Goal: Task Accomplishment & Management: Use online tool/utility

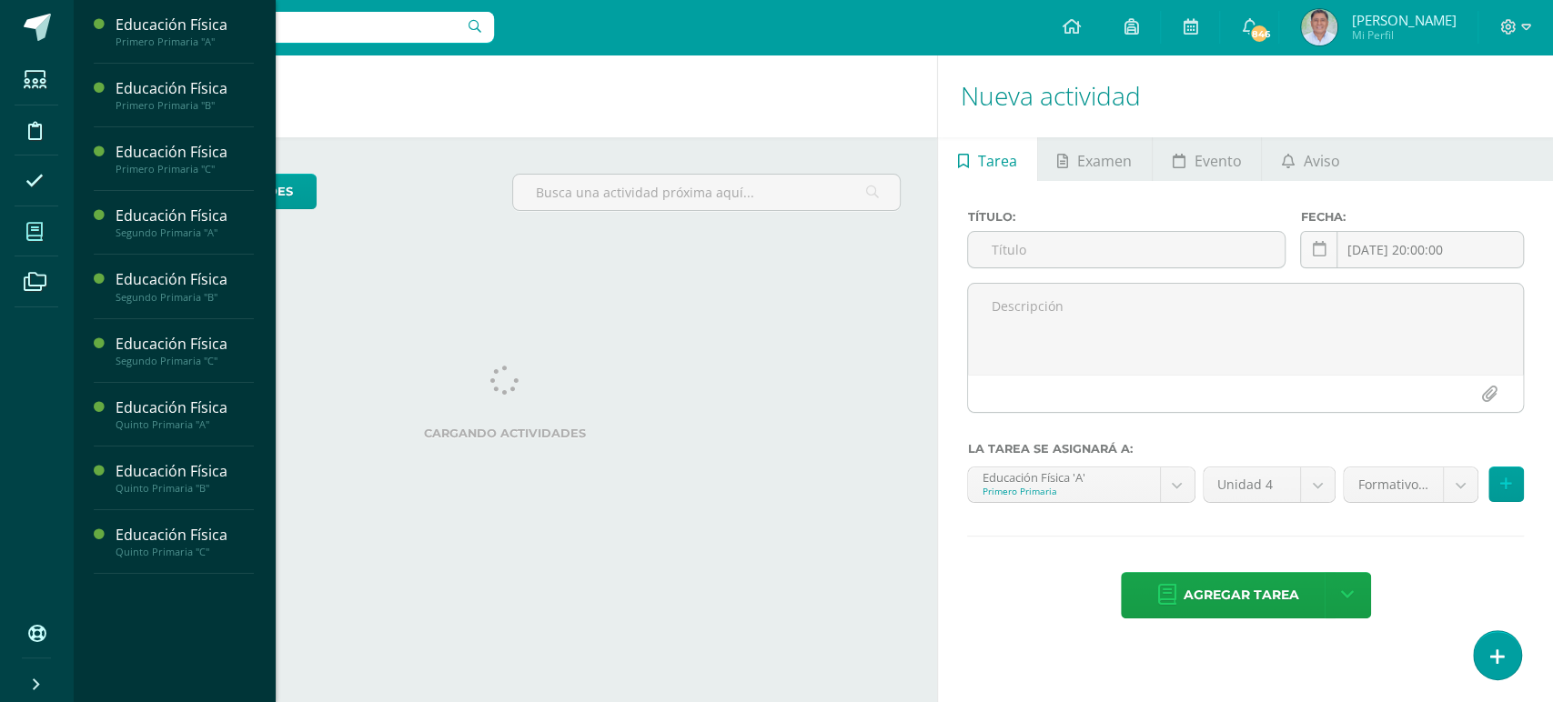
click at [30, 230] on icon at bounding box center [34, 232] width 16 height 18
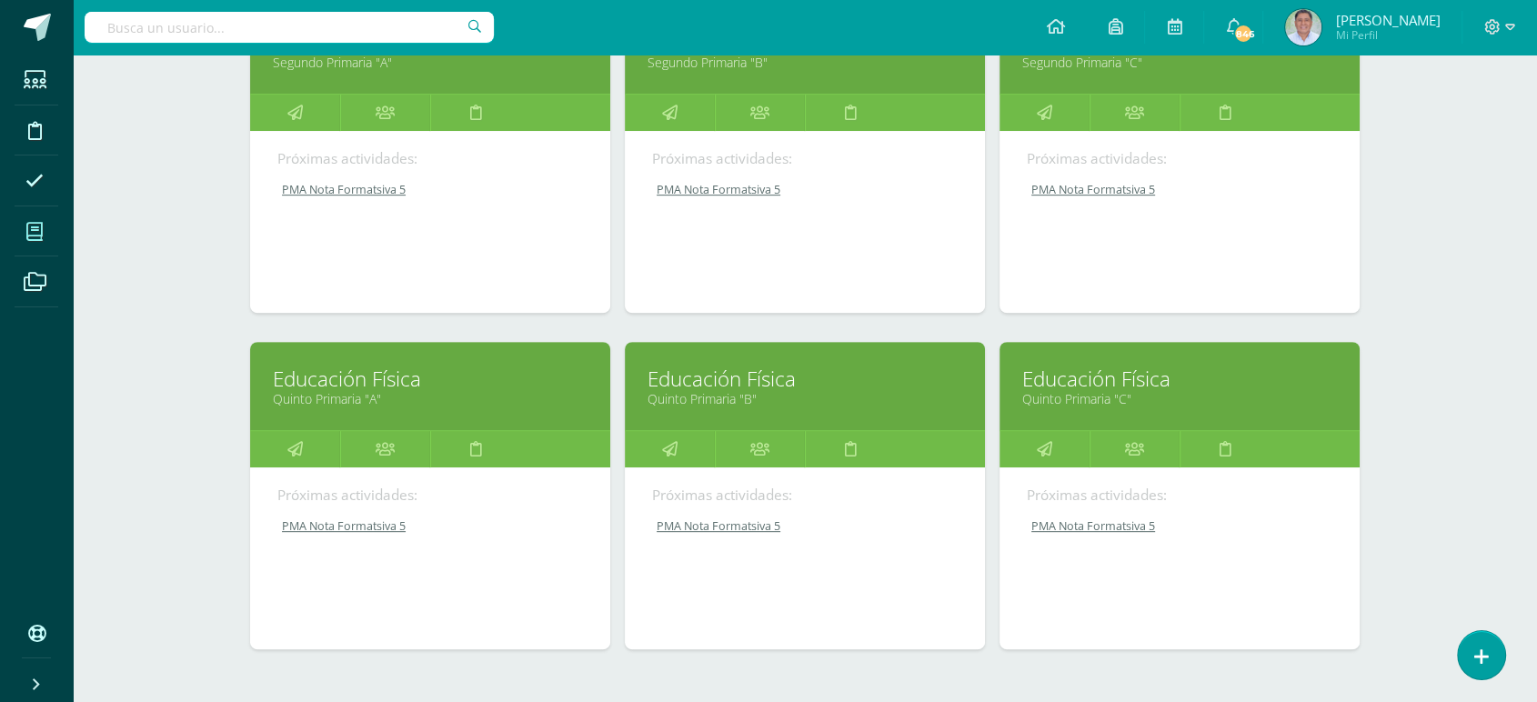
scroll to position [684, 0]
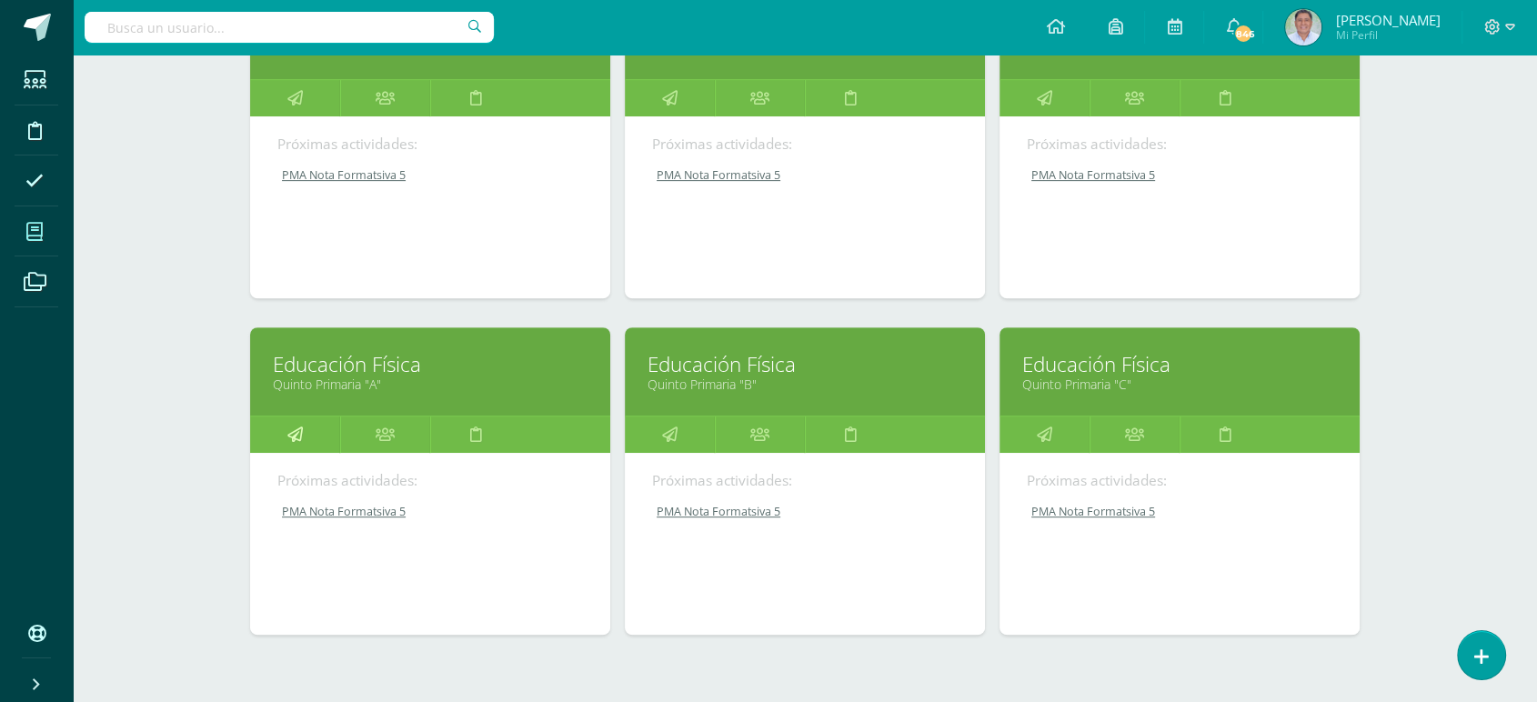
click at [298, 429] on icon at bounding box center [294, 434] width 15 height 35
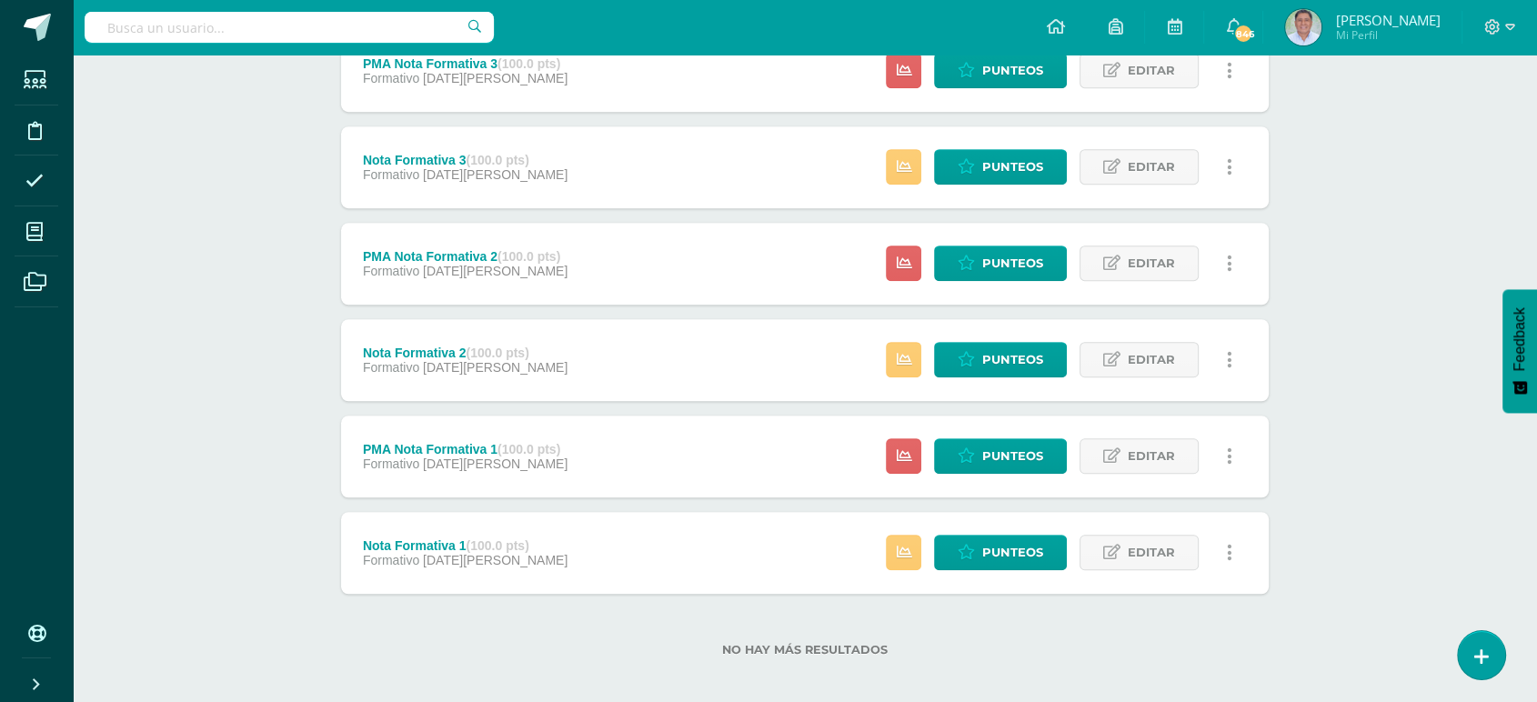
scroll to position [1251, 0]
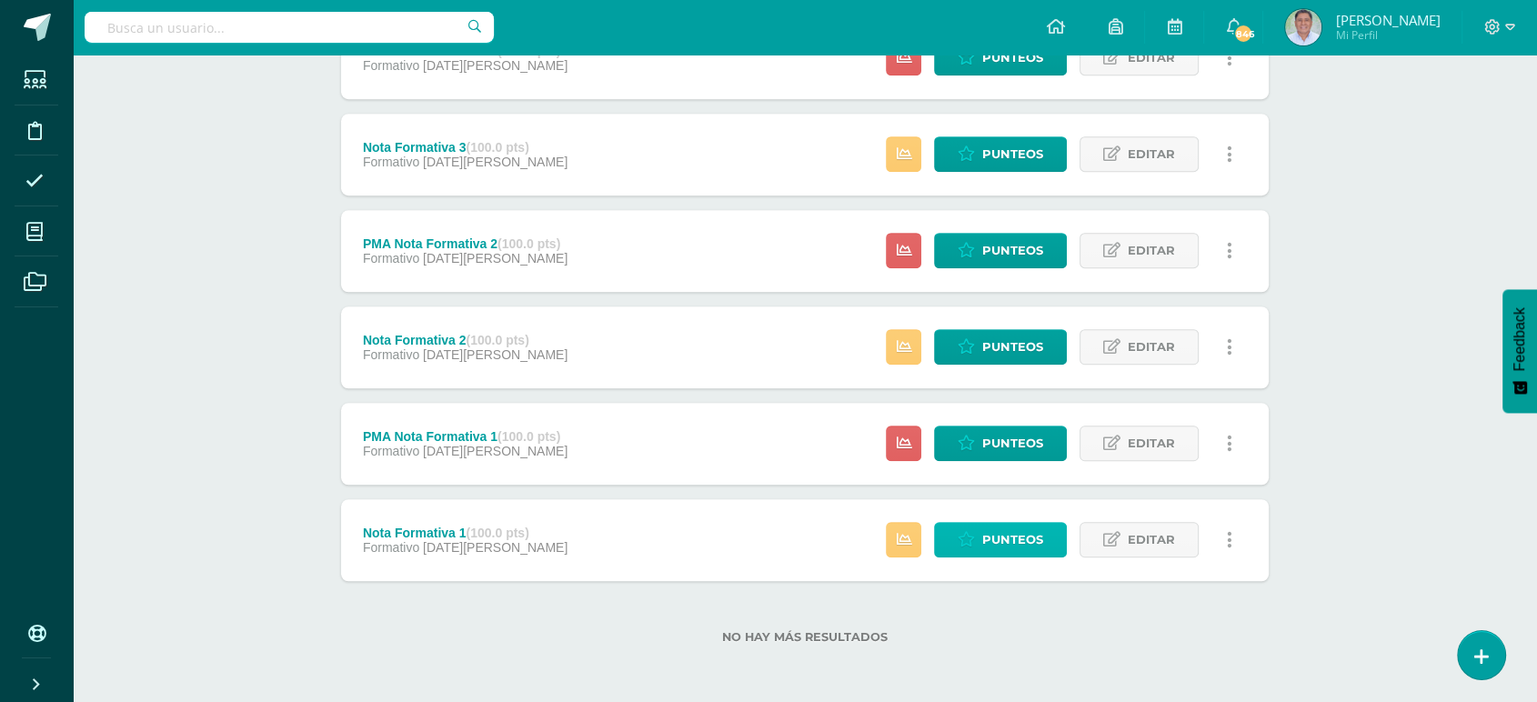
click at [1009, 544] on span "Punteos" at bounding box center [1013, 540] width 61 height 34
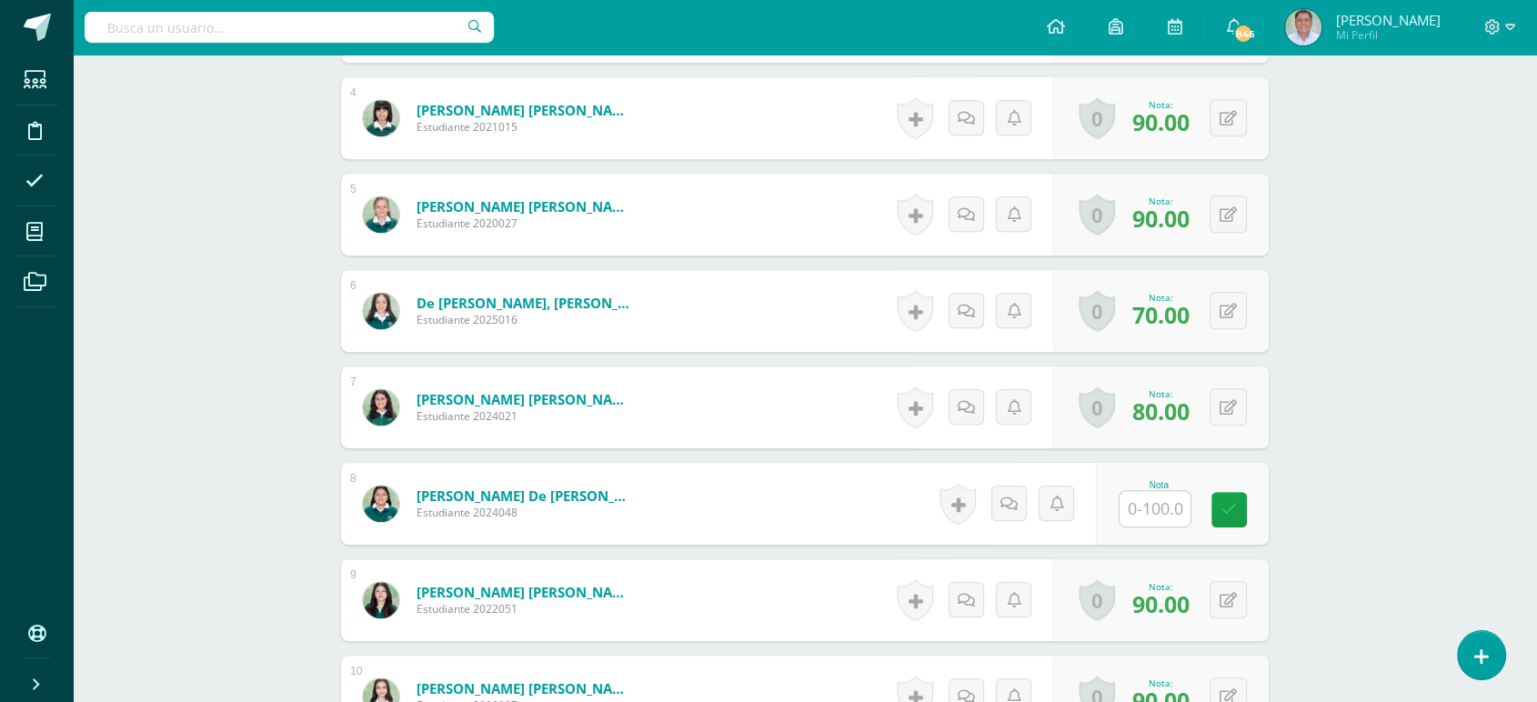
scroll to position [871, 0]
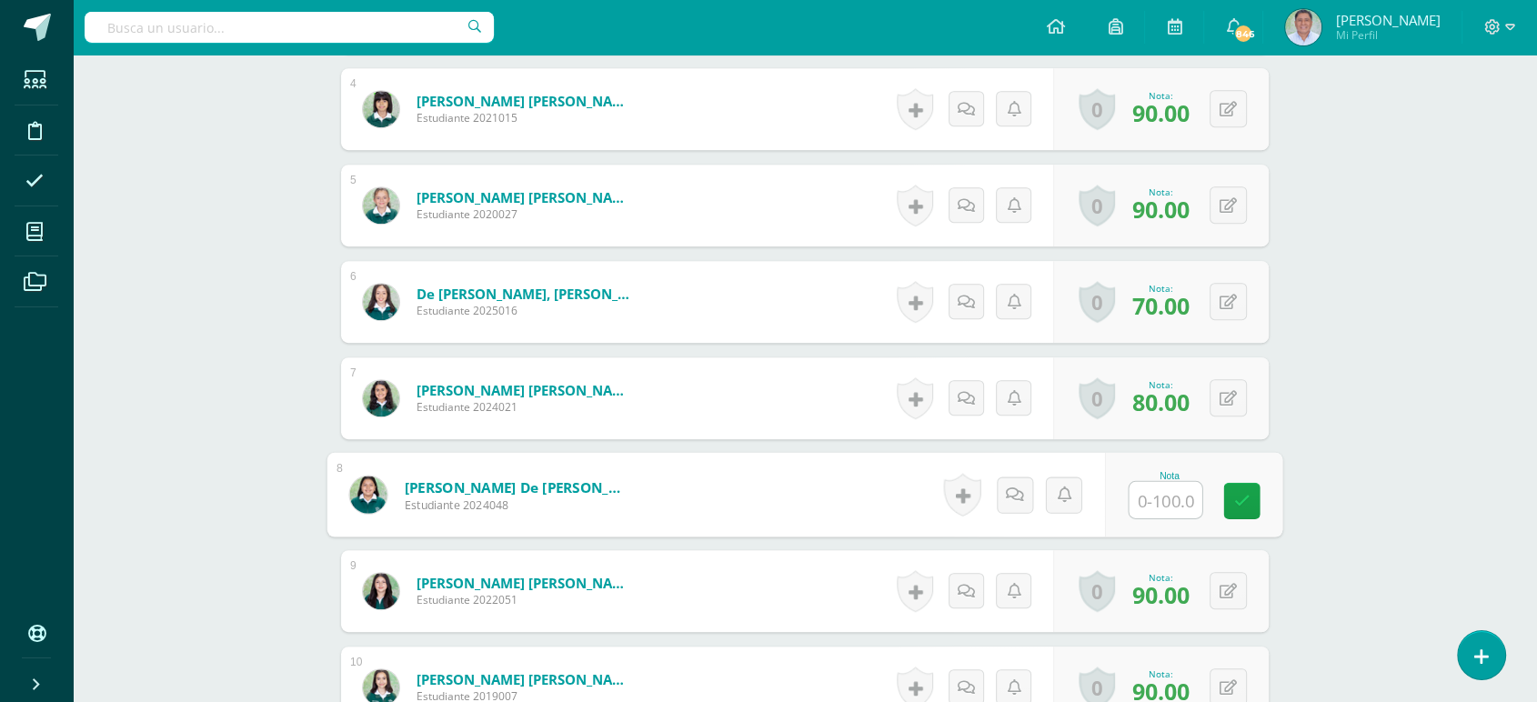
click at [1150, 508] on input "text" at bounding box center [1166, 500] width 73 height 36
type input "100"
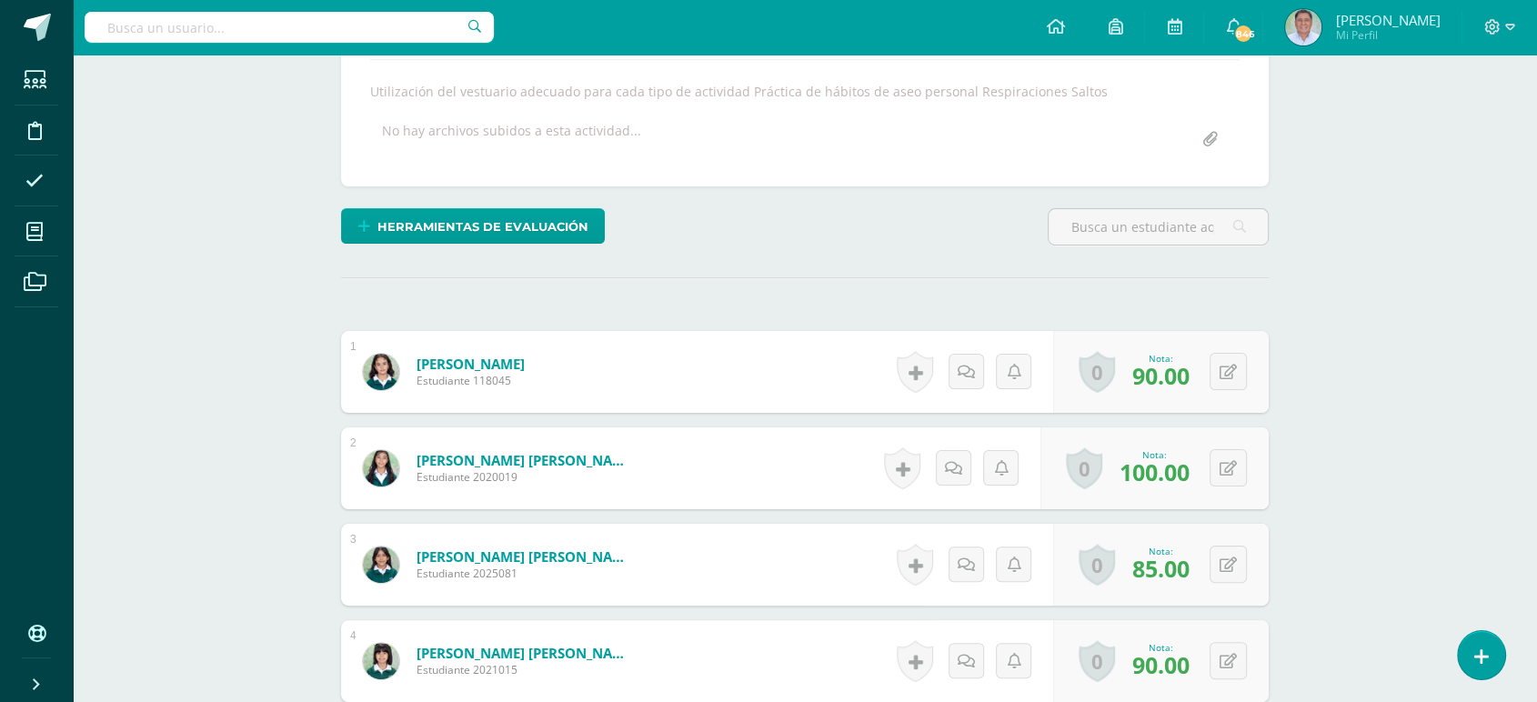
scroll to position [0, 0]
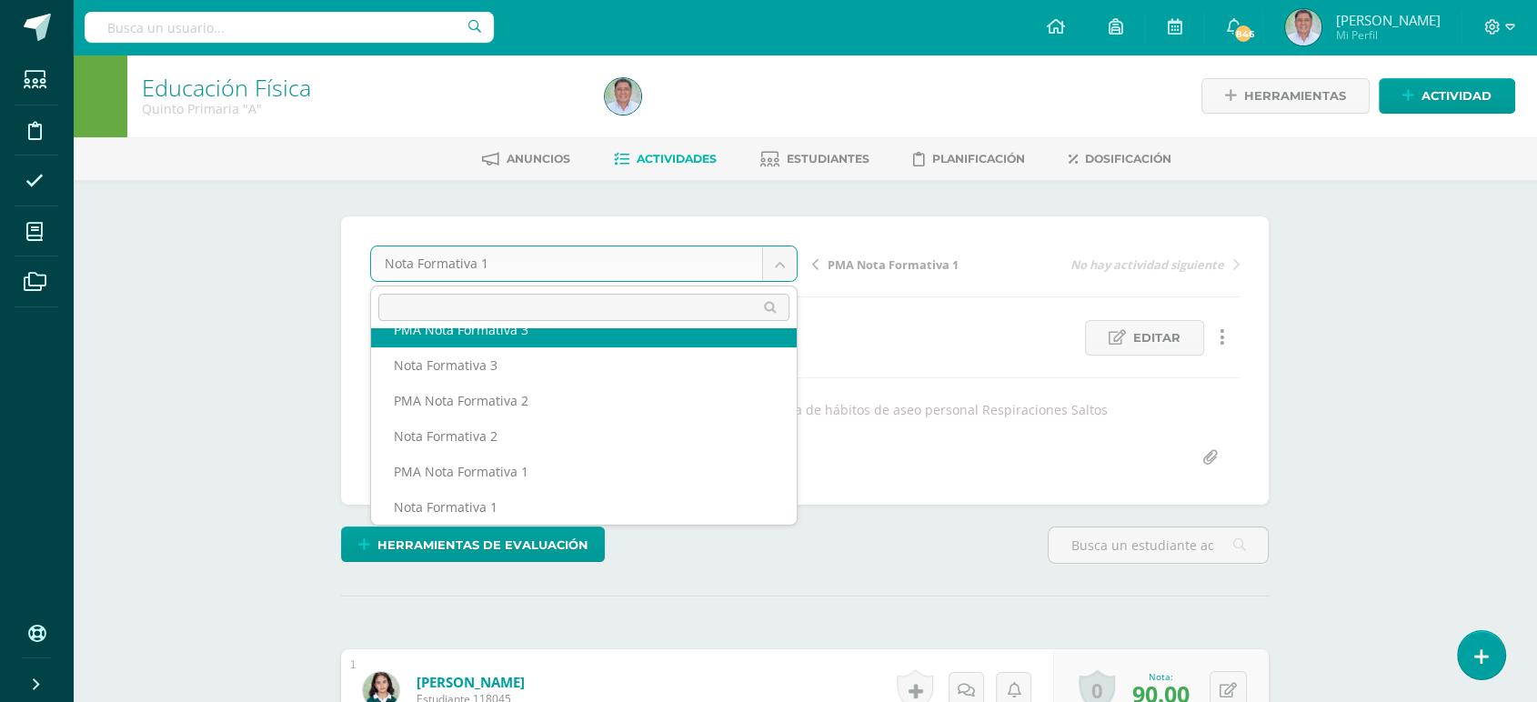
scroll to position [362, 0]
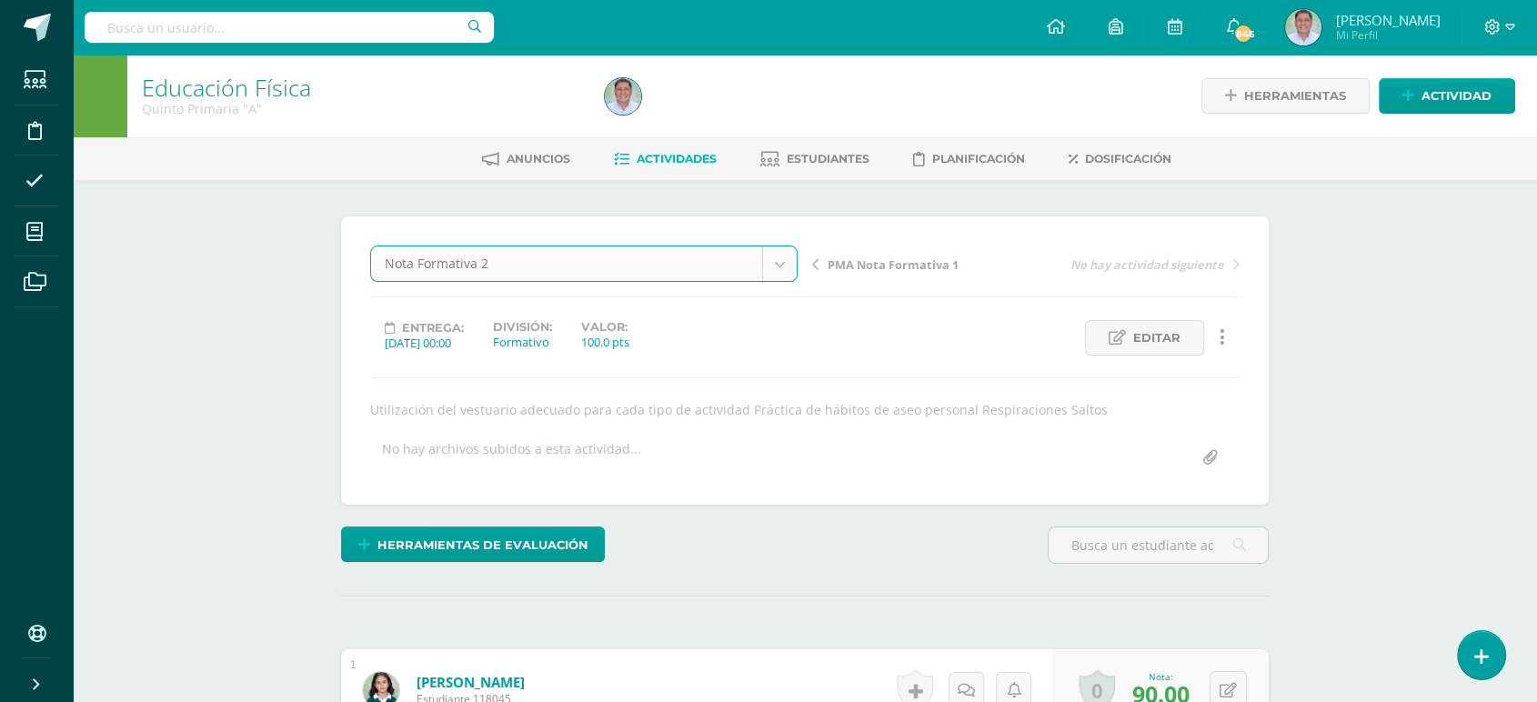
select select "/dashboard/teacher/grade-activity/259573/"
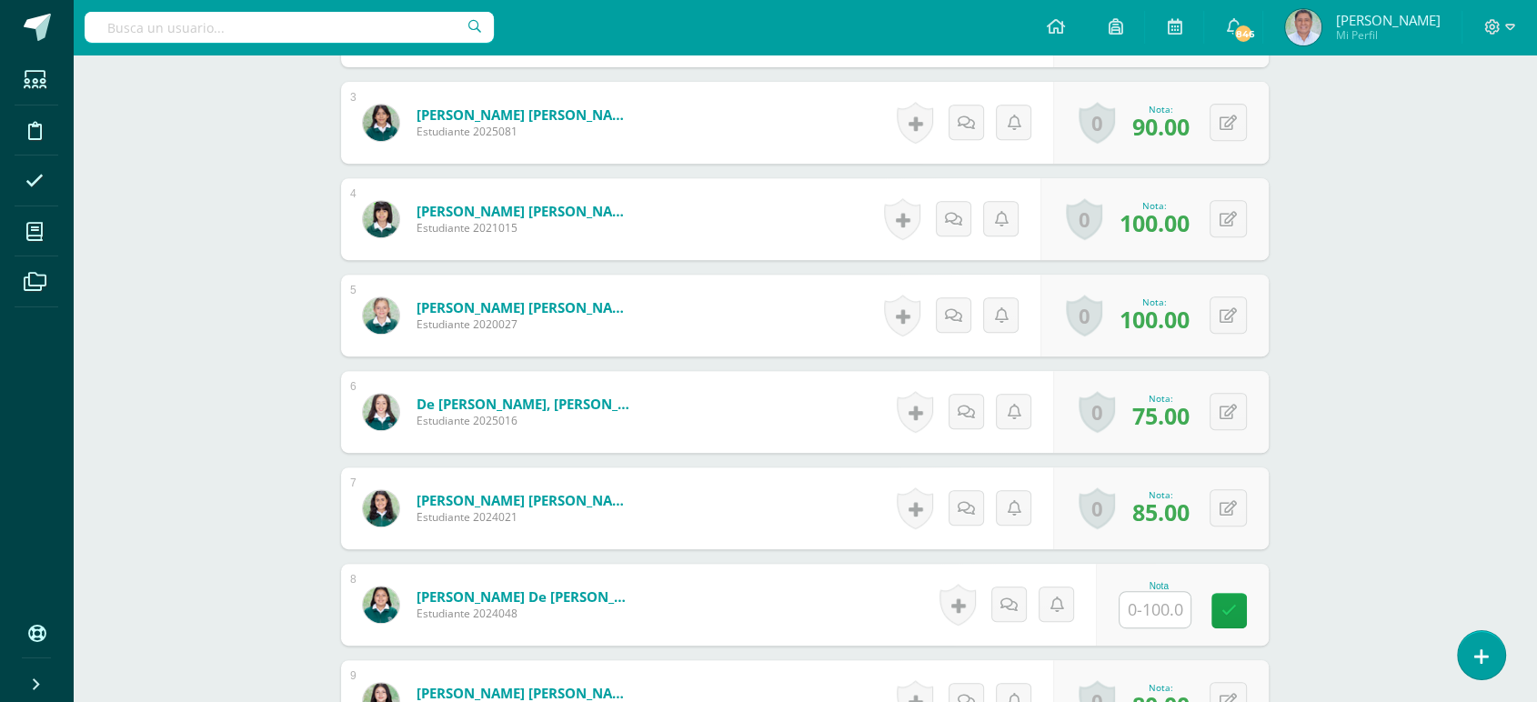
scroll to position [770, 0]
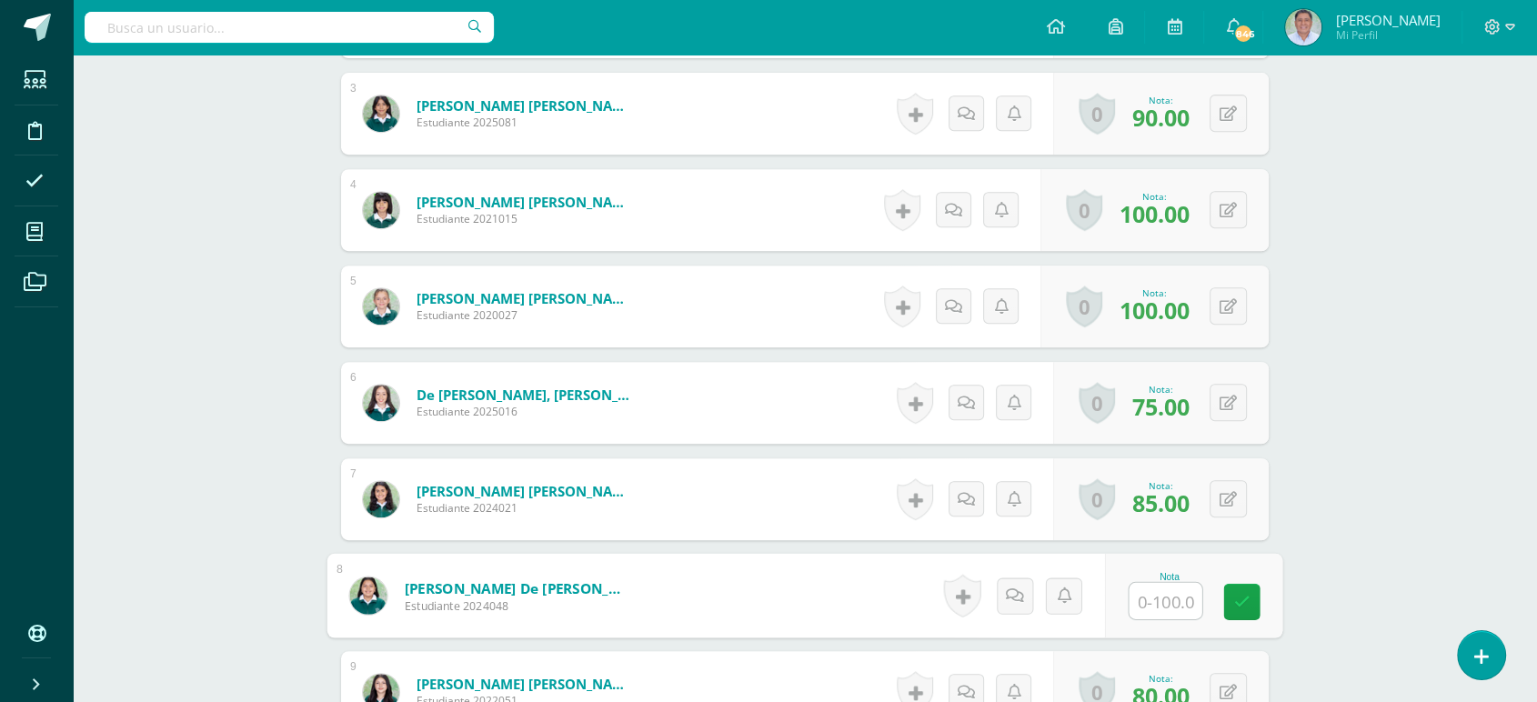
click at [1144, 599] on input "text" at bounding box center [1166, 601] width 73 height 36
type input "100"
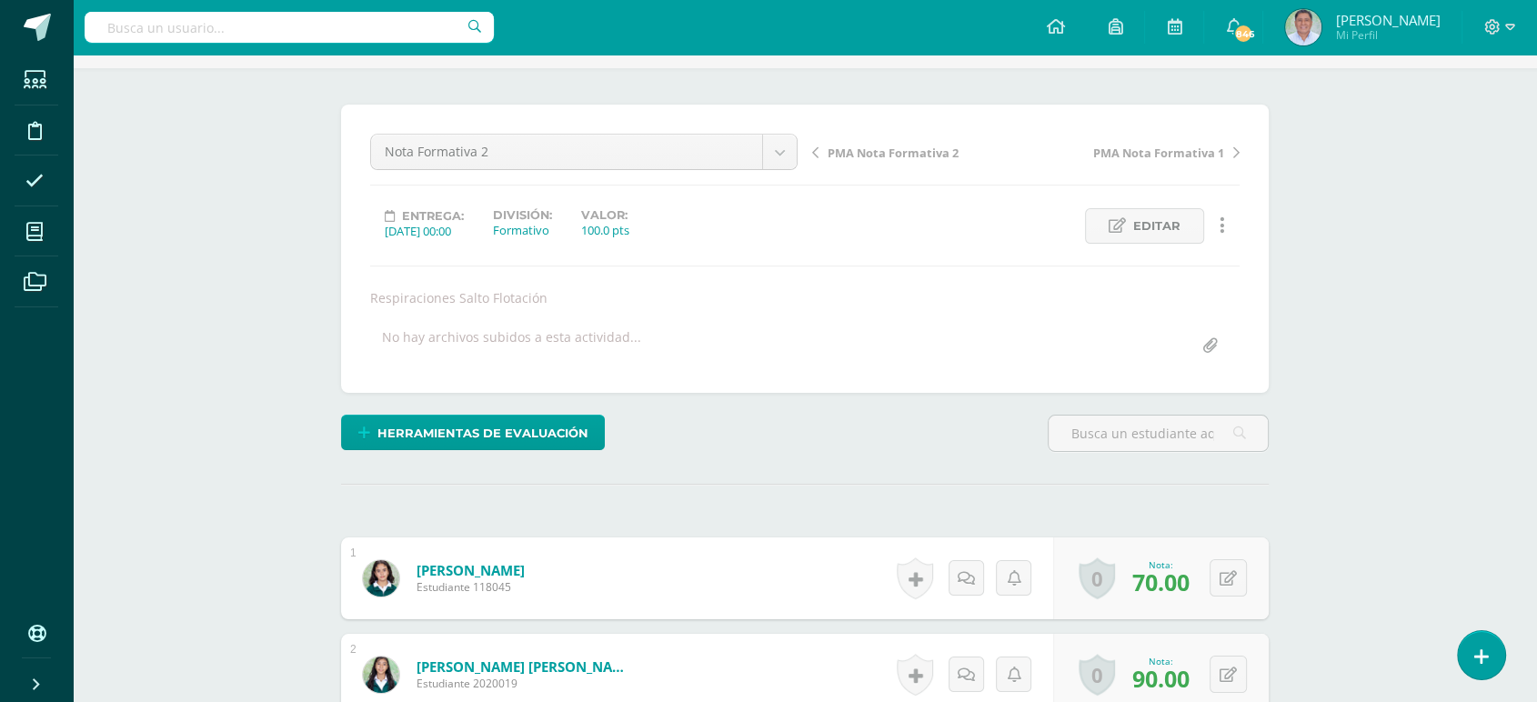
scroll to position [0, 0]
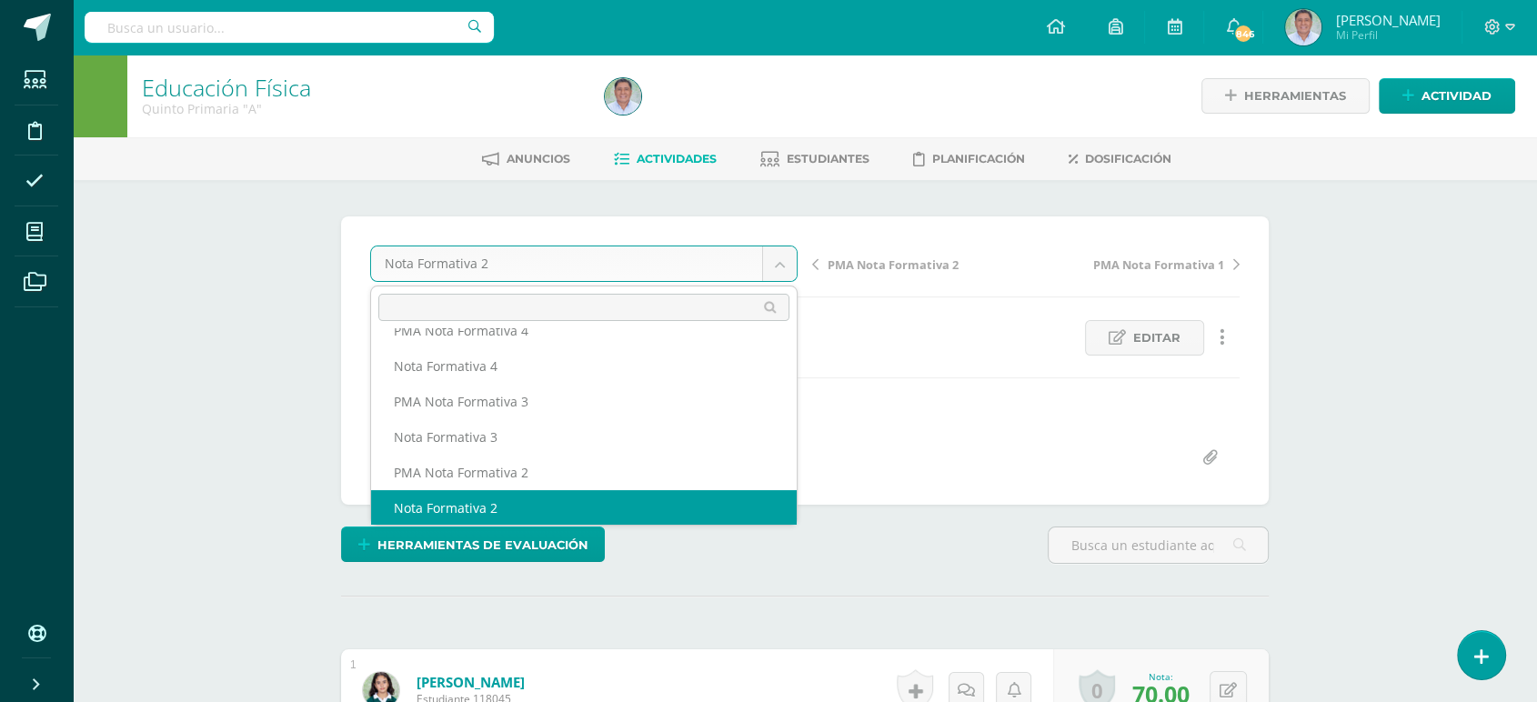
scroll to position [291, 0]
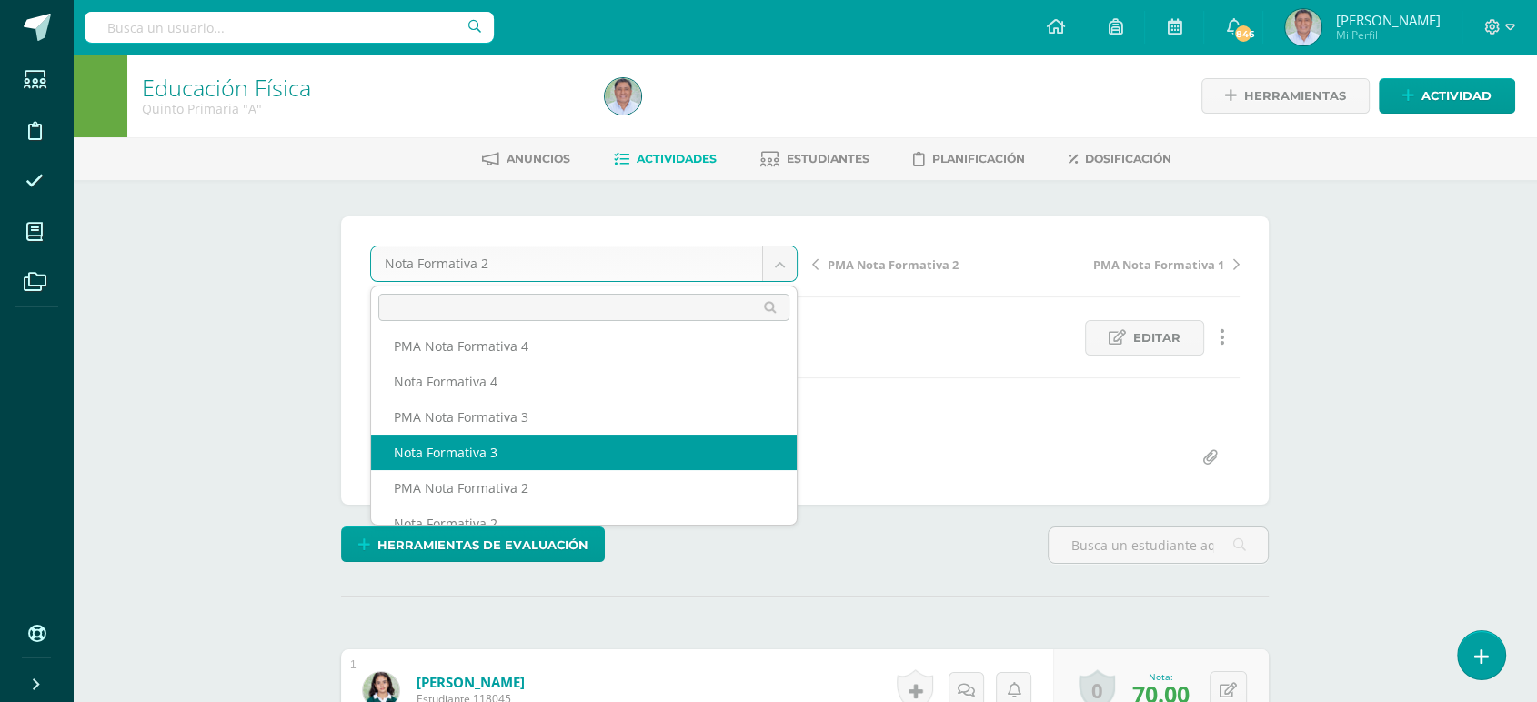
select select "/dashboard/teacher/grade-activity/259597/"
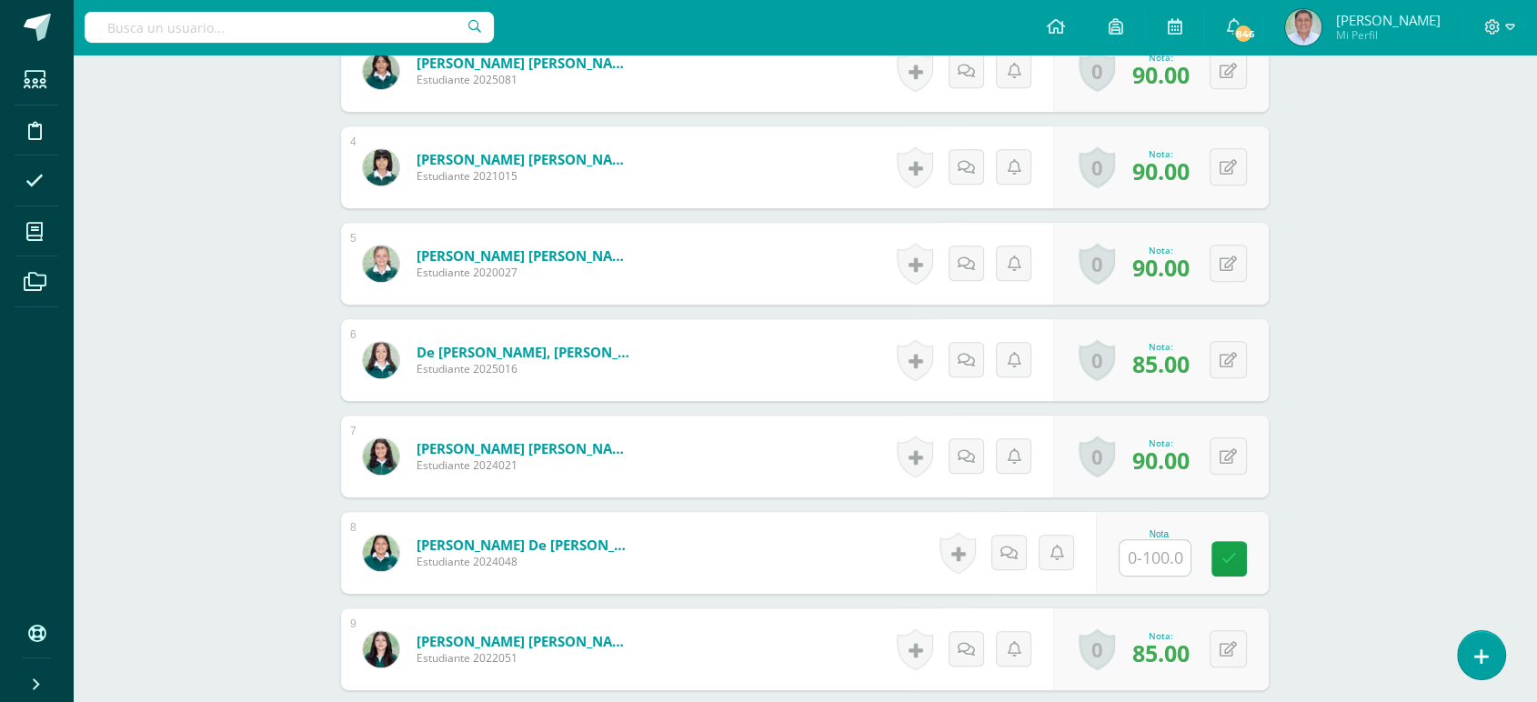
scroll to position [860, 0]
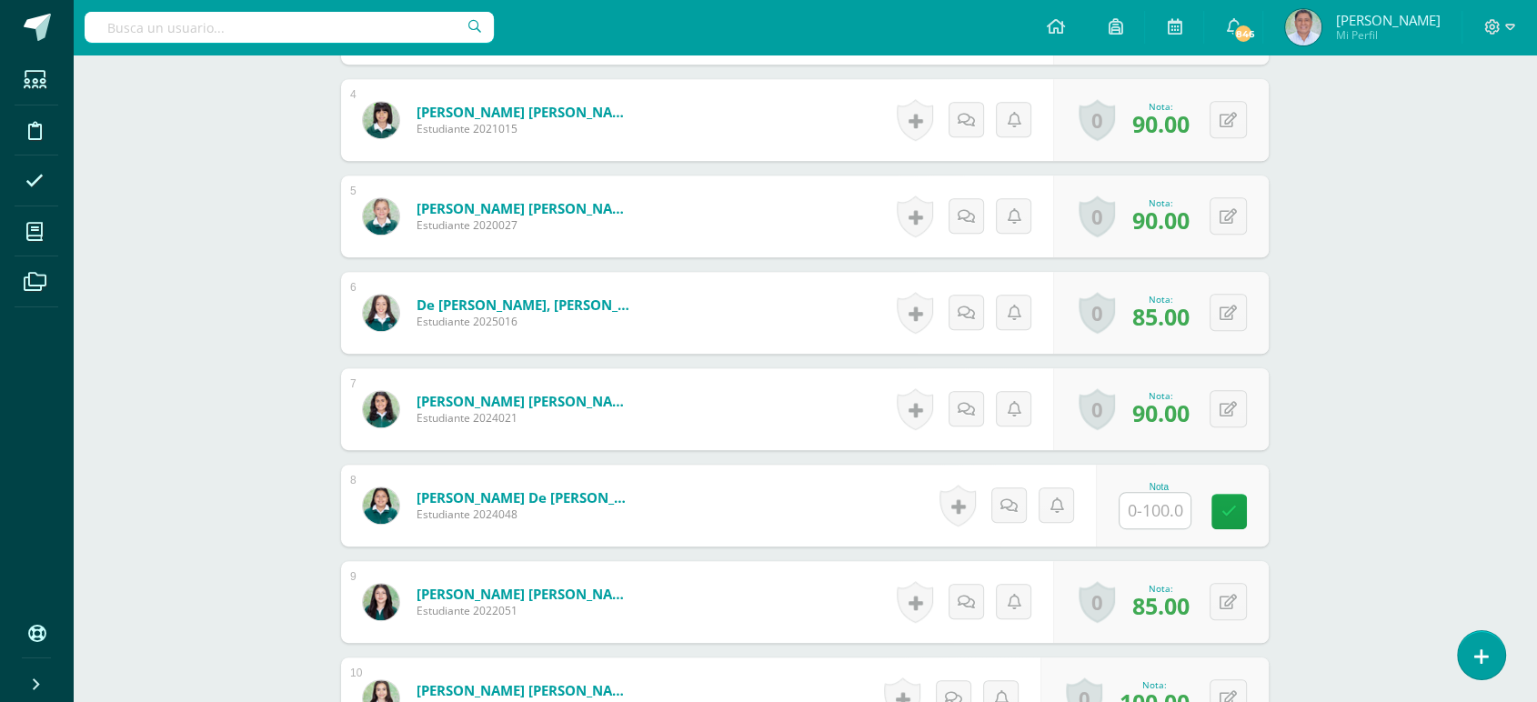
click at [1154, 506] on input "text" at bounding box center [1155, 510] width 71 height 35
type input "100"
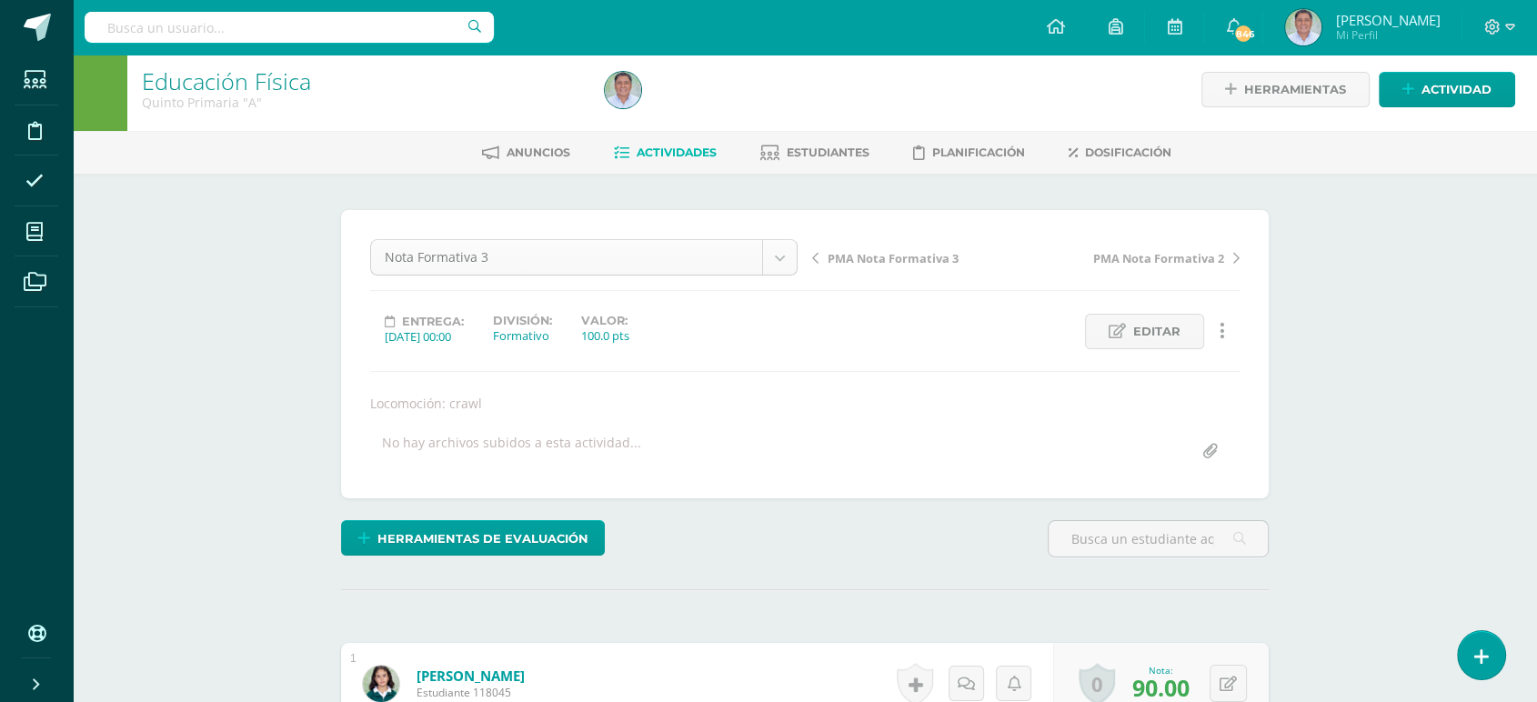
scroll to position [237, 0]
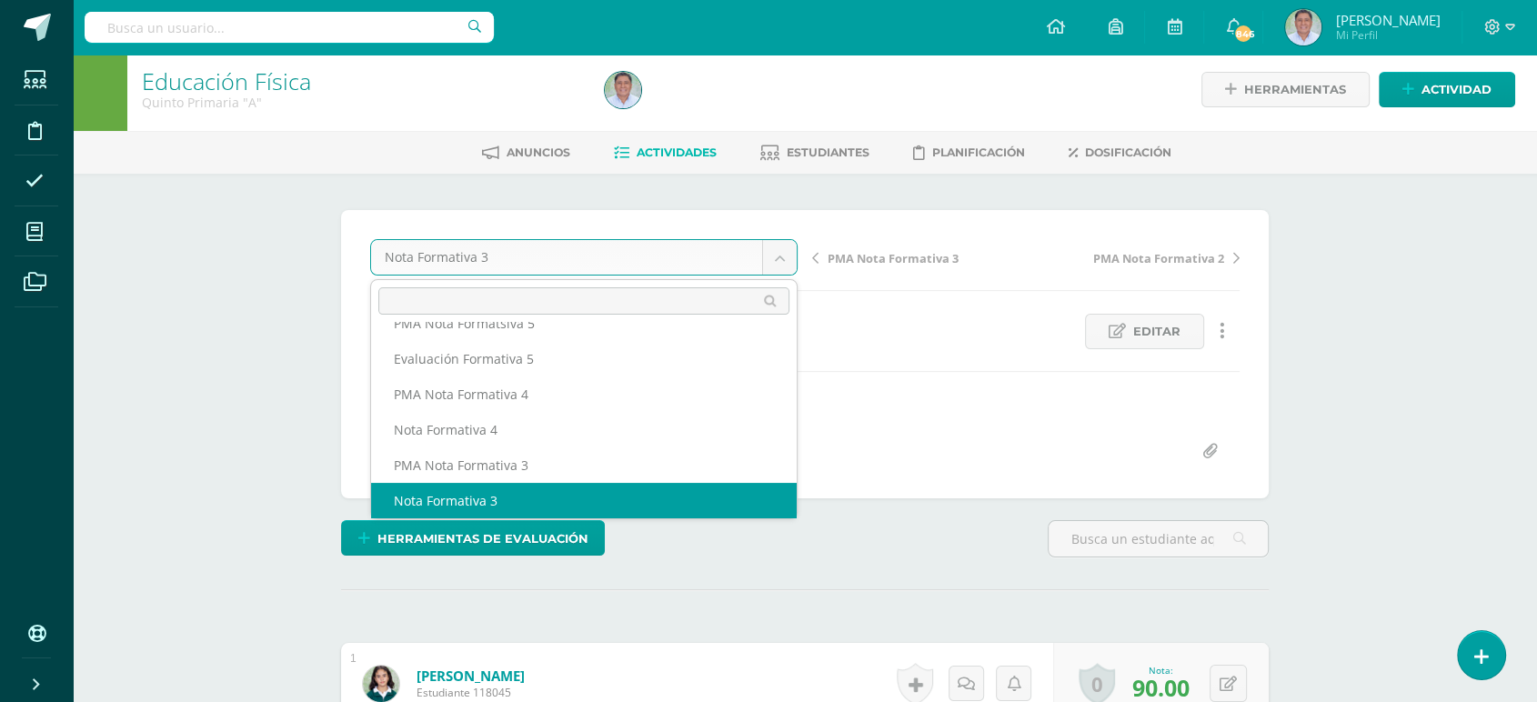
scroll to position [219, 0]
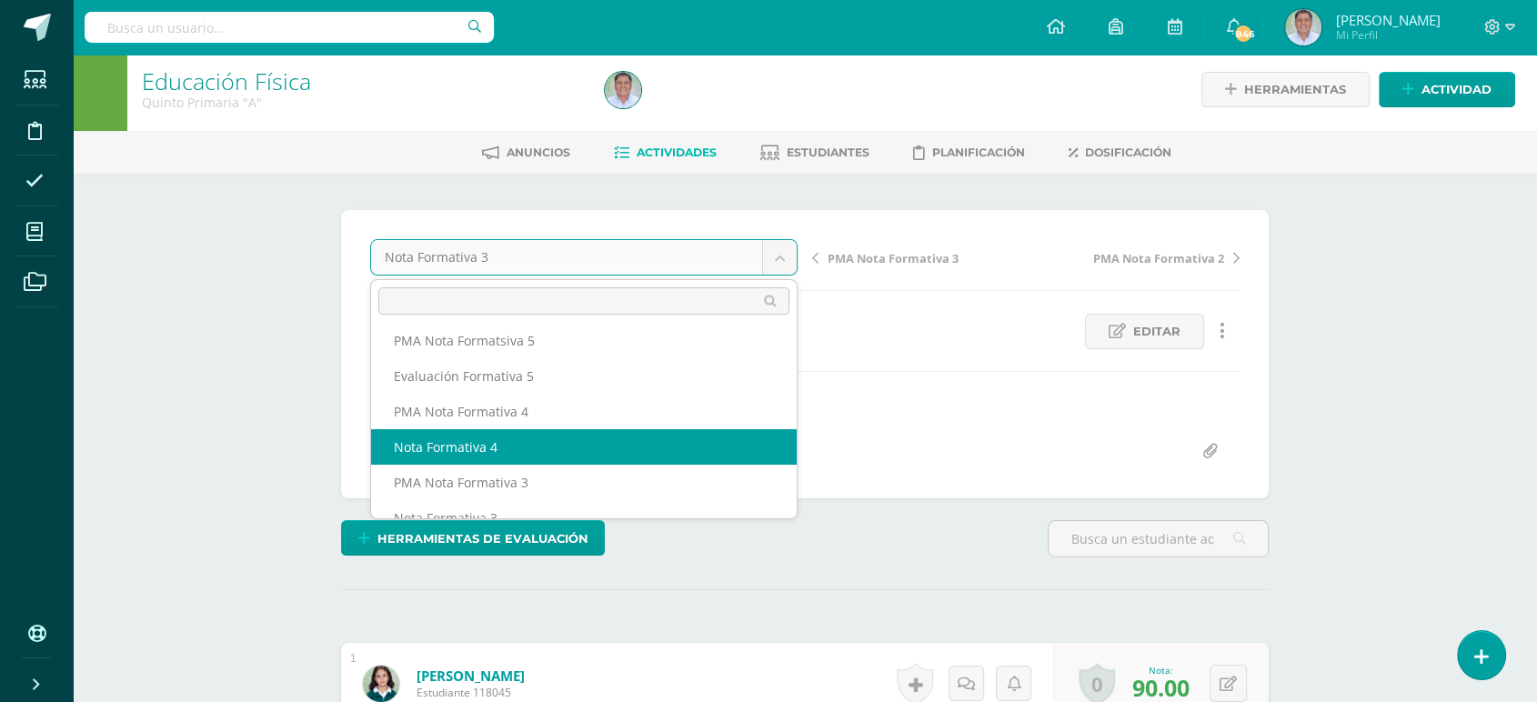
select select "/dashboard/teacher/grade-activity/259603/"
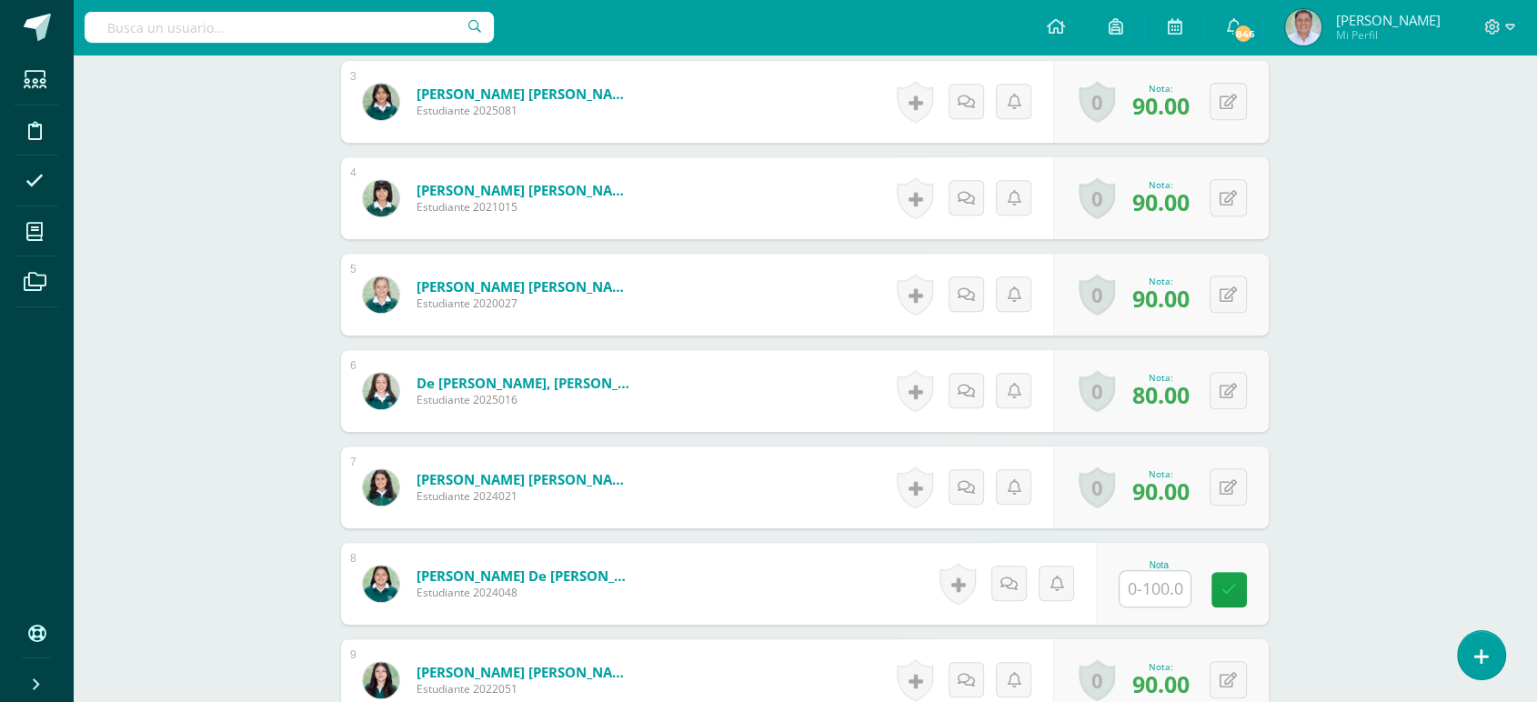
scroll to position [782, 0]
click at [1148, 577] on input "text" at bounding box center [1155, 587] width 71 height 35
type input "100"
click at [1237, 592] on icon at bounding box center [1243, 588] width 16 height 15
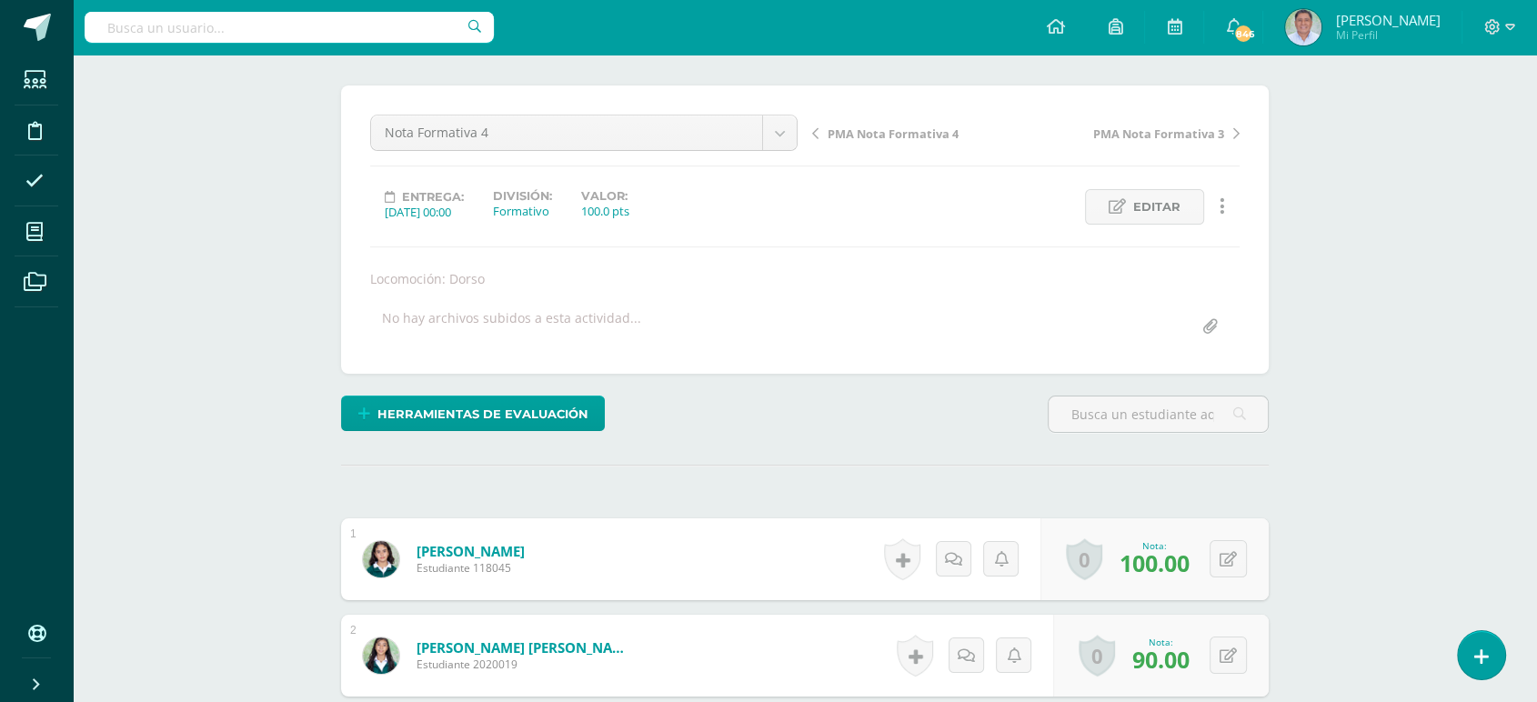
scroll to position [124, 0]
